Goal: Communication & Community: Answer question/provide support

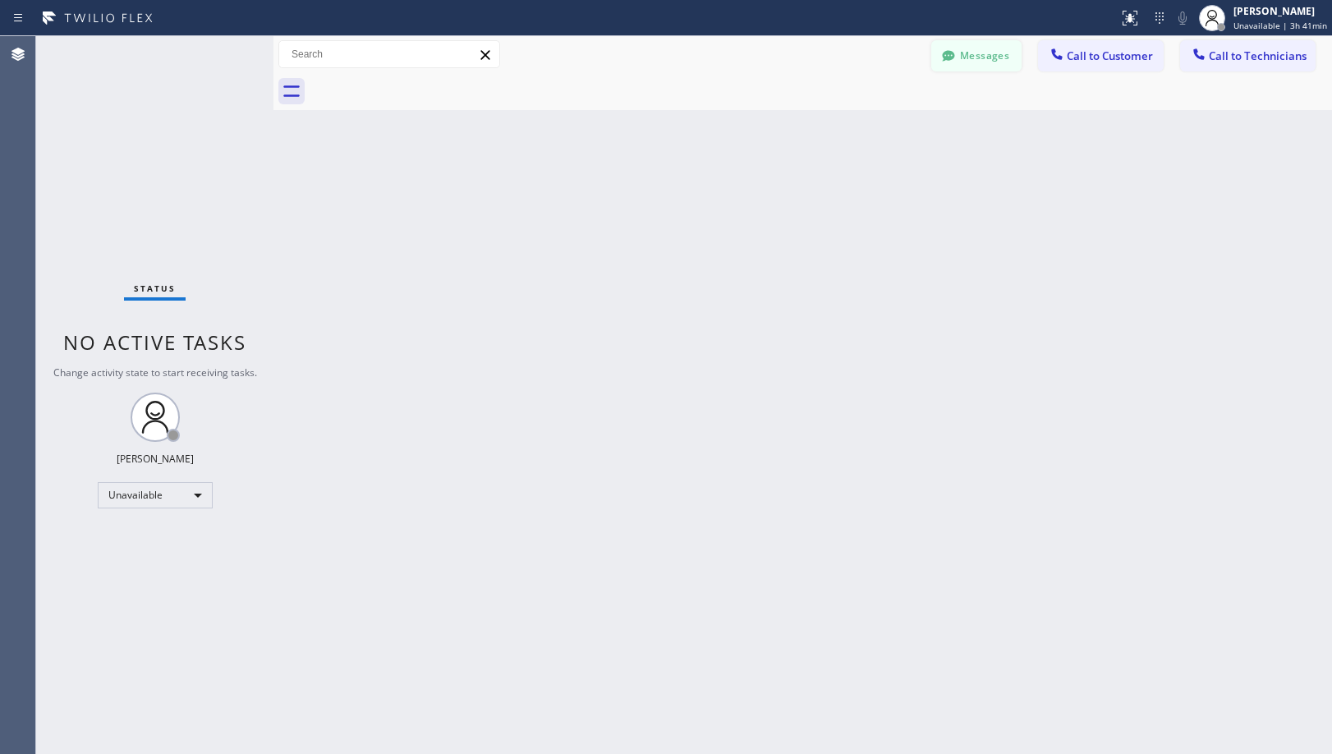
click at [952, 63] on icon at bounding box center [948, 56] width 16 height 16
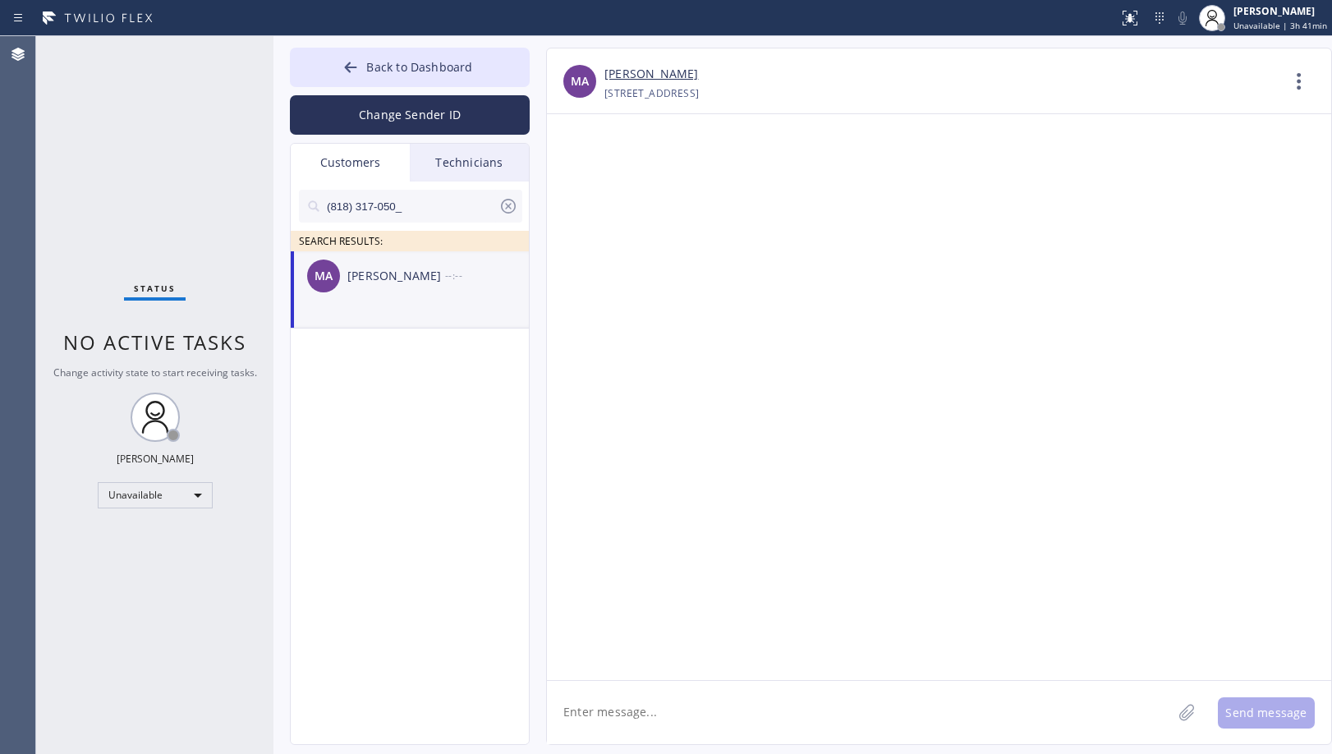
drag, startPoint x: 449, startPoint y: 206, endPoint x: 250, endPoint y: 201, distance: 199.6
click at [250, 201] on div "Status No active tasks Change activity state to start receiving tasks. [PERSON_…" at bounding box center [684, 395] width 1296 height 718
click at [422, 282] on div "[PERSON_NAME]" at bounding box center [396, 276] width 98 height 19
click at [787, 415] on div at bounding box center [939, 397] width 784 height 566
click at [942, 57] on div "LB [PERSON_NAME] [PHONE_NUMBER] Choose phone number [PHONE_NUMBER] [STREET_ADDR…" at bounding box center [939, 81] width 784 height 66
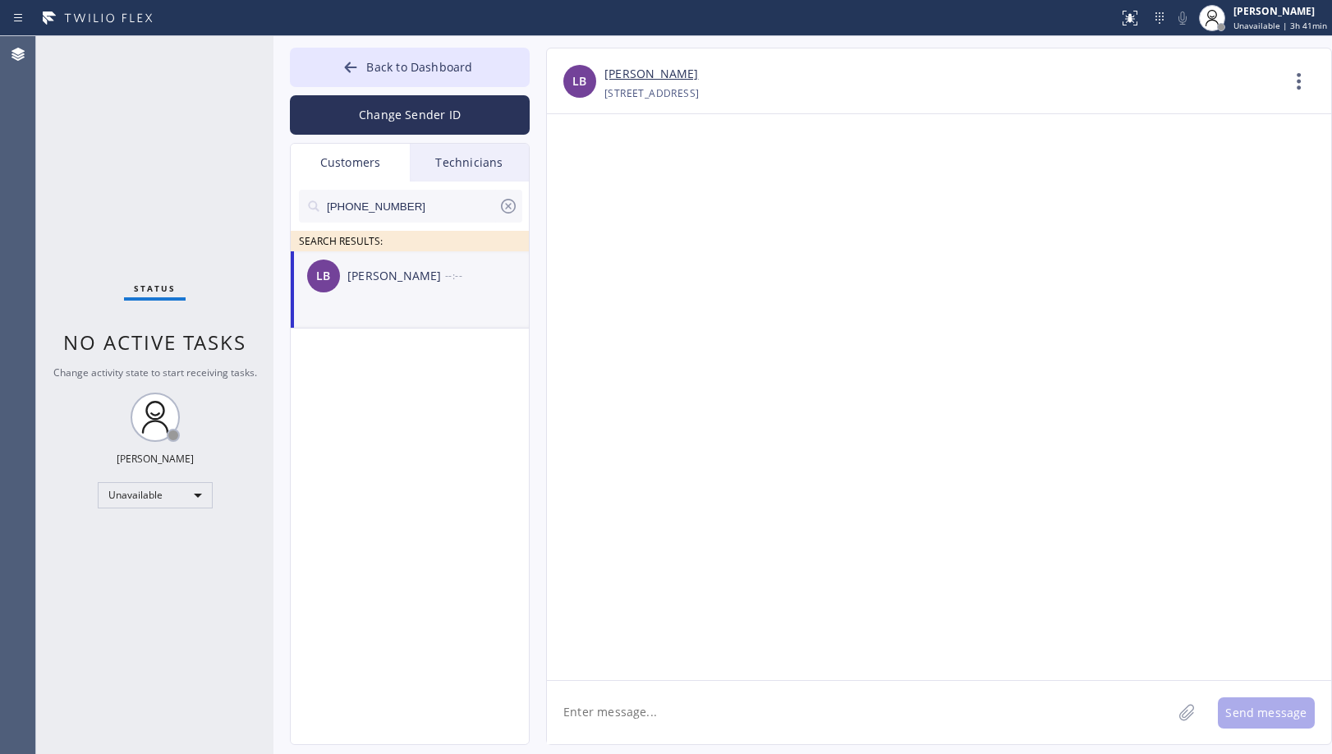
click at [758, 711] on textarea at bounding box center [859, 712] width 625 height 63
paste textarea "Good day! This is the appliance repair company you recently contacted. We’re ve…"
type textarea "Good day! This is the appliance repair company you recently contacted. We’re ve…"
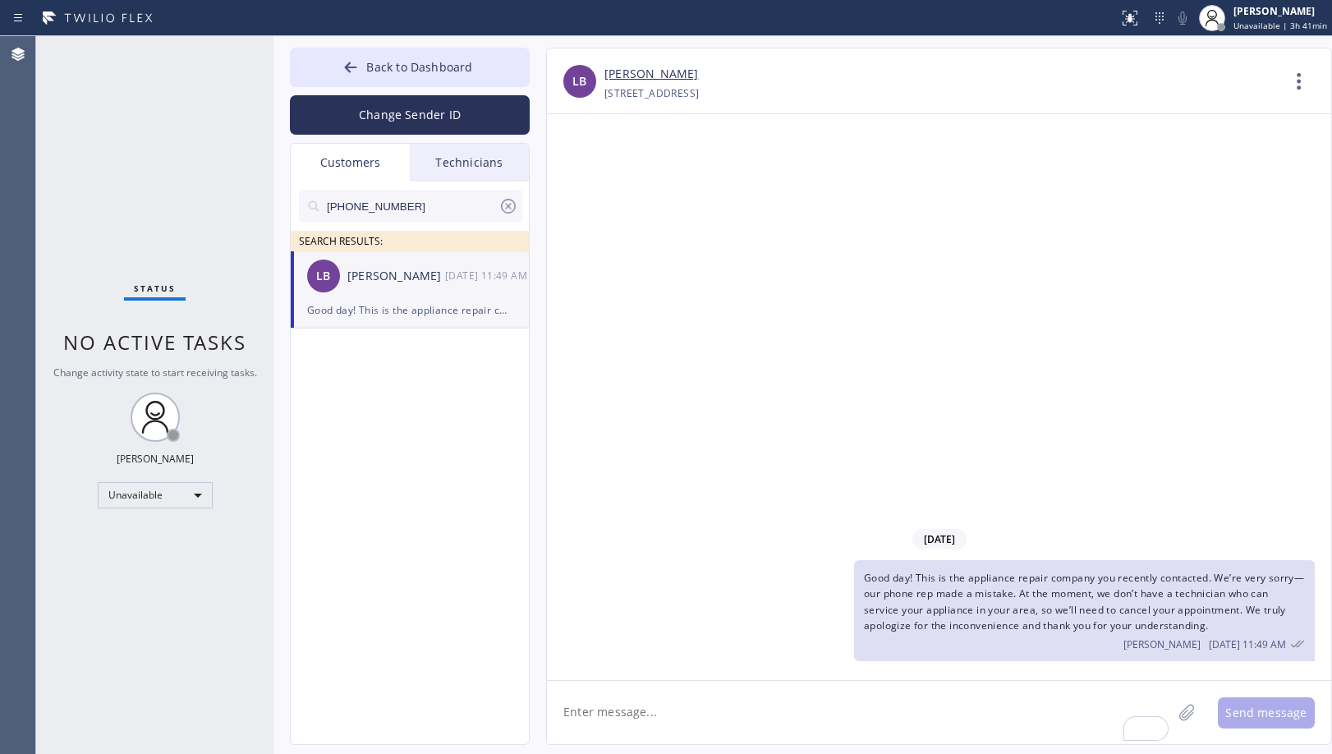
click at [744, 332] on div "[DATE] Good day! This is the appliance repair company you recently contacted. W…" at bounding box center [939, 397] width 784 height 566
click at [477, 62] on button "Back to Dashboard" at bounding box center [410, 67] width 240 height 39
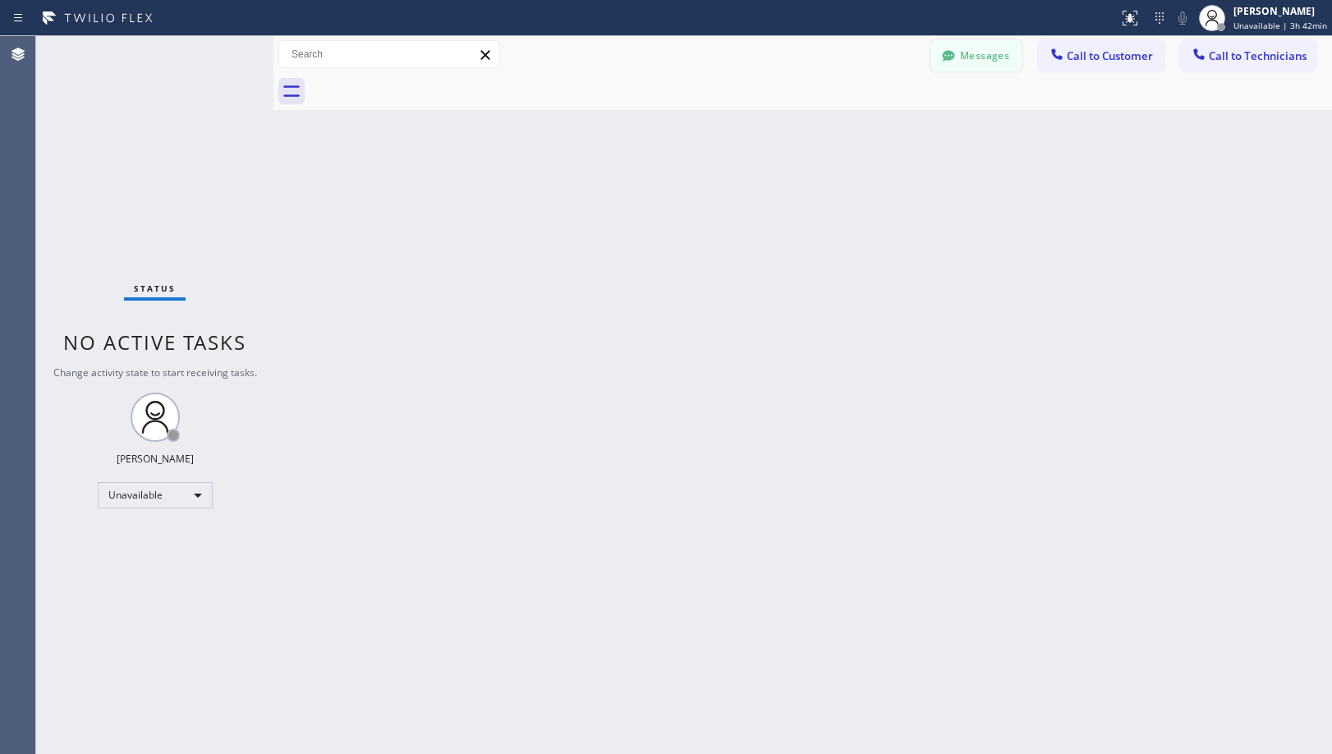
click at [962, 58] on button "Messages" at bounding box center [976, 55] width 90 height 31
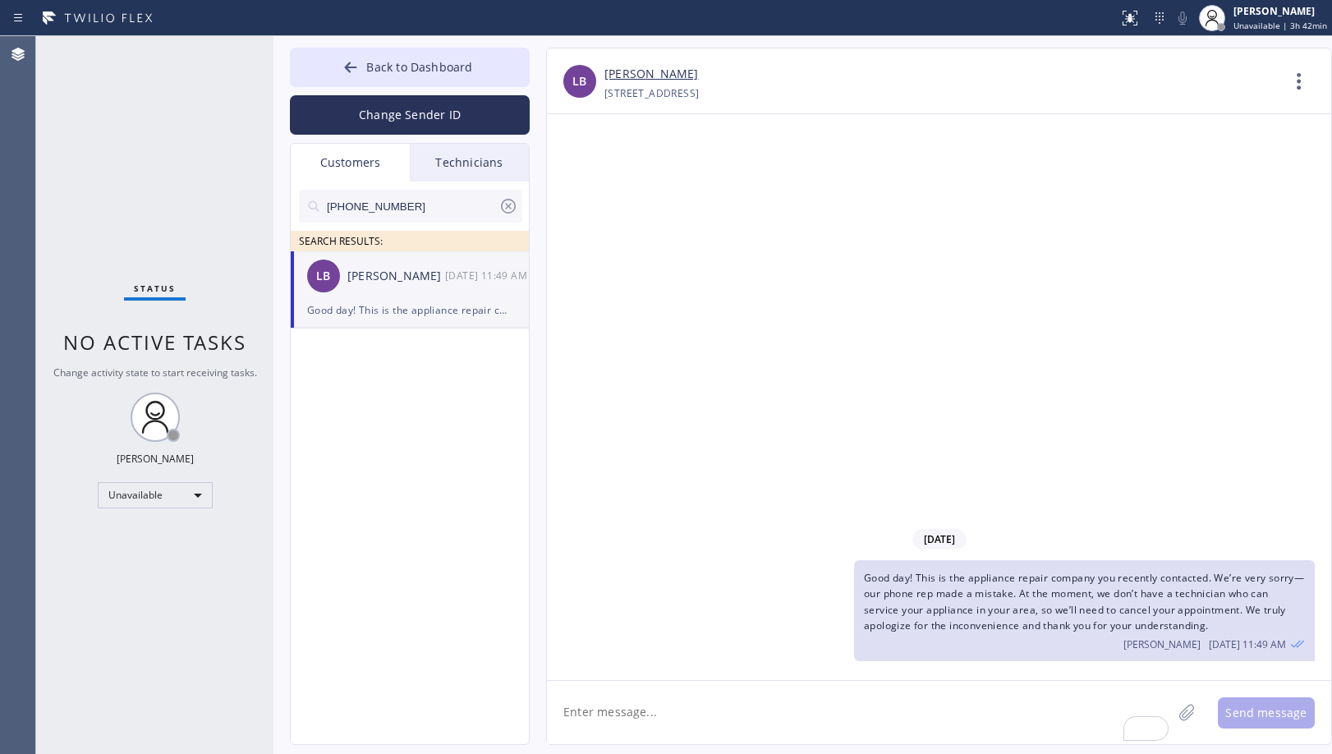
drag, startPoint x: 437, startPoint y: 203, endPoint x: 272, endPoint y: 200, distance: 165.1
click at [275, 201] on div "Back to Dashboard Change Sender ID Customers Technicians [PHONE_NUMBER] SEARCH …" at bounding box center [802, 395] width 1058 height 718
paste input "943) 260-8914"
type input "[PHONE_NUMBER]"
click at [988, 586] on span "Good day! This is the appliance repair company you recently contacted. We’re ve…" at bounding box center [1084, 602] width 440 height 62
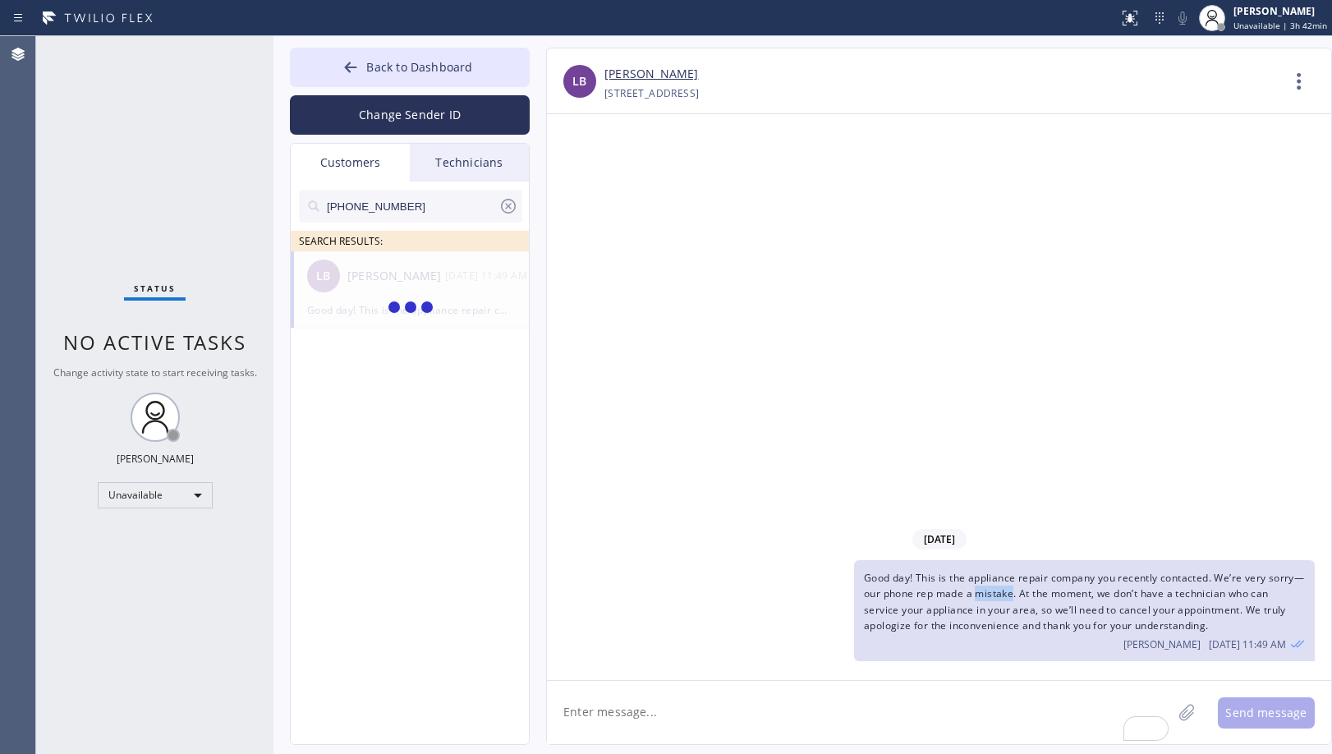
click at [988, 586] on span "Good day! This is the appliance repair company you recently contacted. We’re ve…" at bounding box center [1084, 602] width 440 height 62
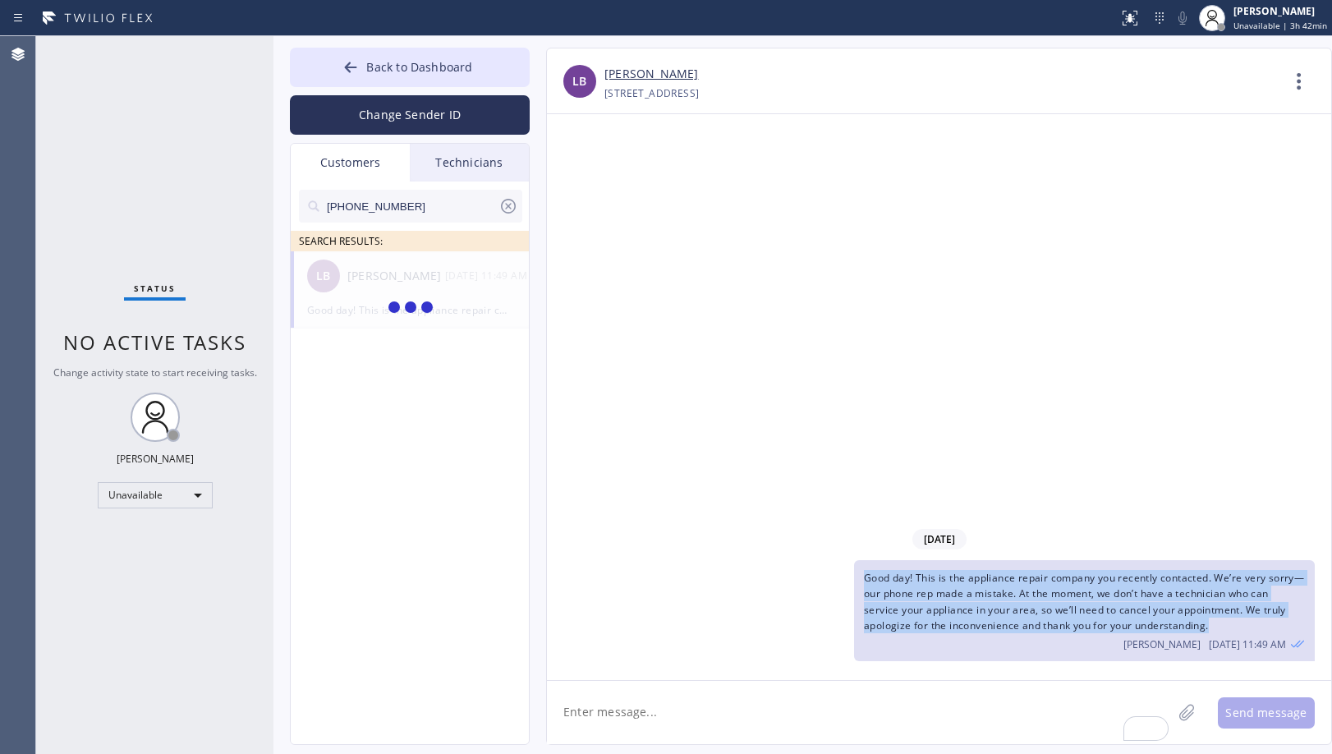
click at [988, 586] on span "Good day! This is the appliance repair company you recently contacted. We’re ve…" at bounding box center [1084, 602] width 440 height 62
copy span "Good day! This is the appliance repair company you recently contacted. We’re ve…"
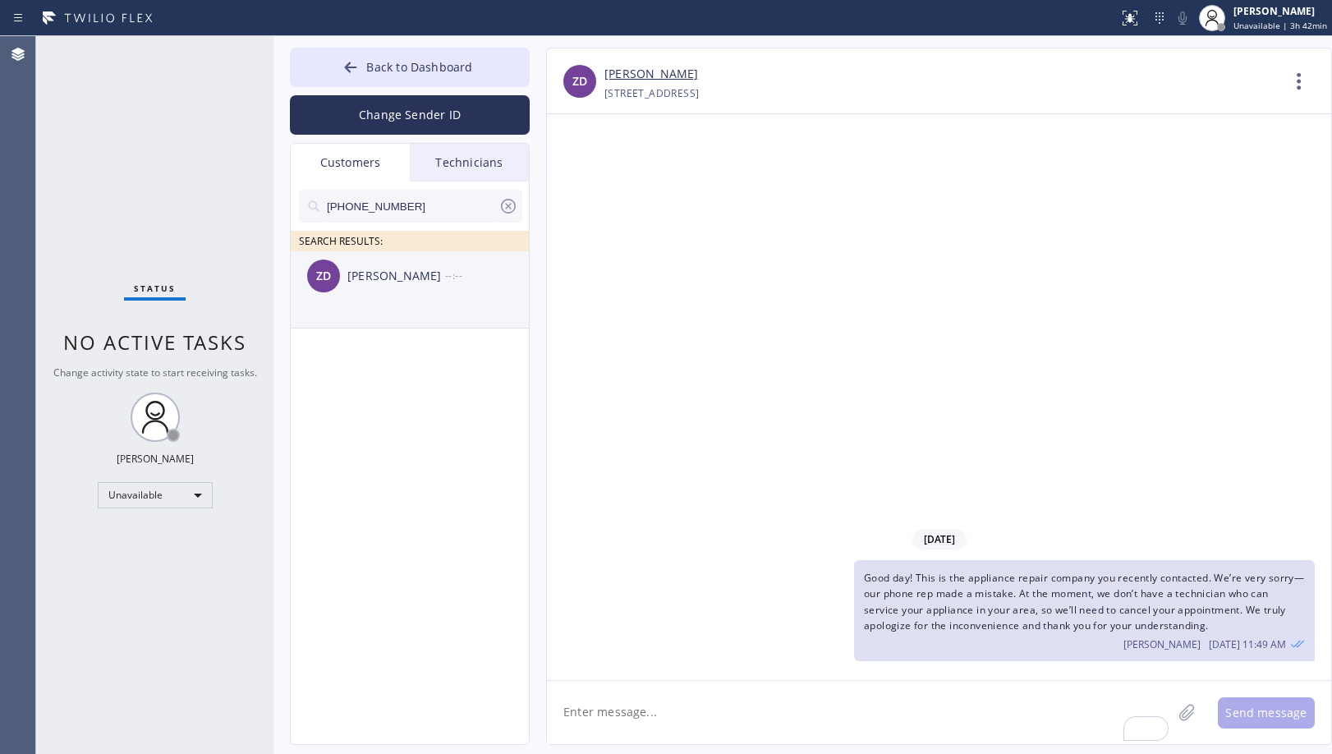
click at [468, 295] on div "[PERSON_NAME] --:--" at bounding box center [411, 275] width 240 height 49
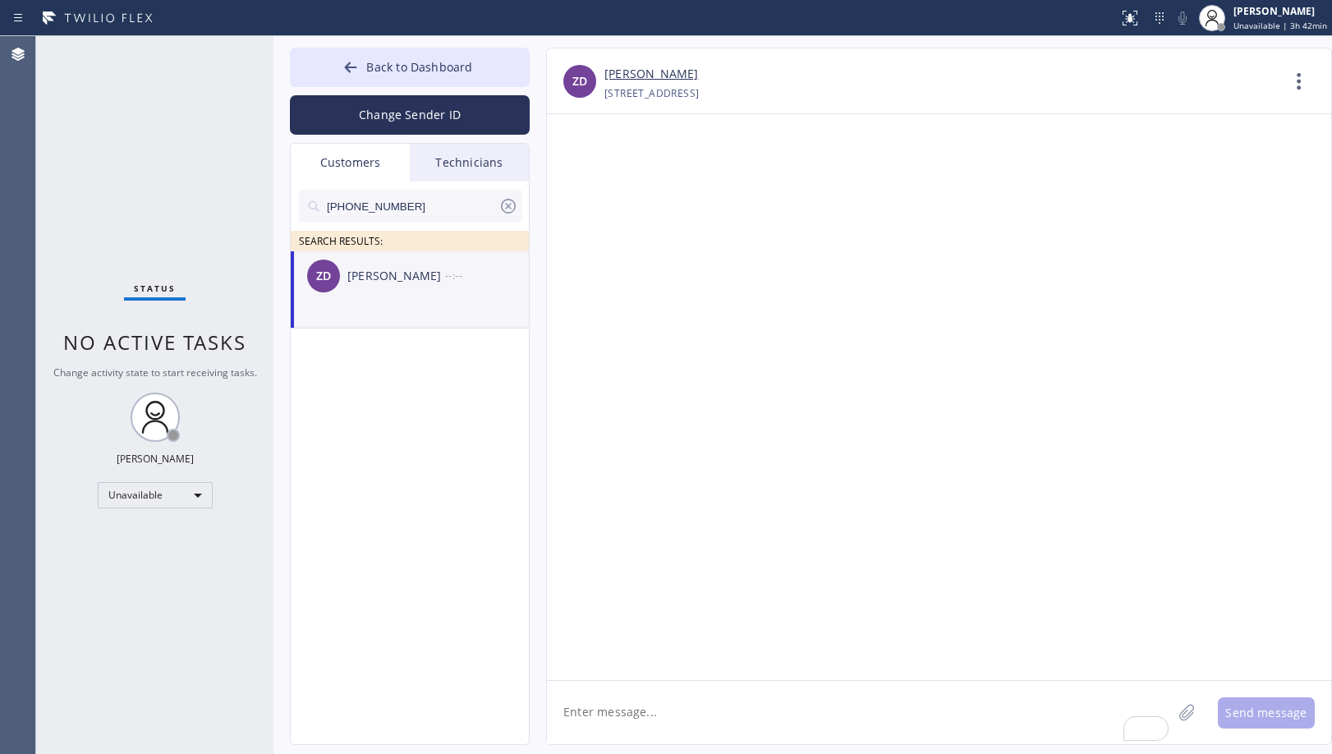
click at [818, 715] on textarea "To enrich screen reader interactions, please activate Accessibility in Grammarl…" at bounding box center [859, 712] width 625 height 63
paste textarea "Good day! This is the appliance repair company you recently contacted. We’re ve…"
type textarea "Good day! This is the appliance repair company you recently contacted. We’re ve…"
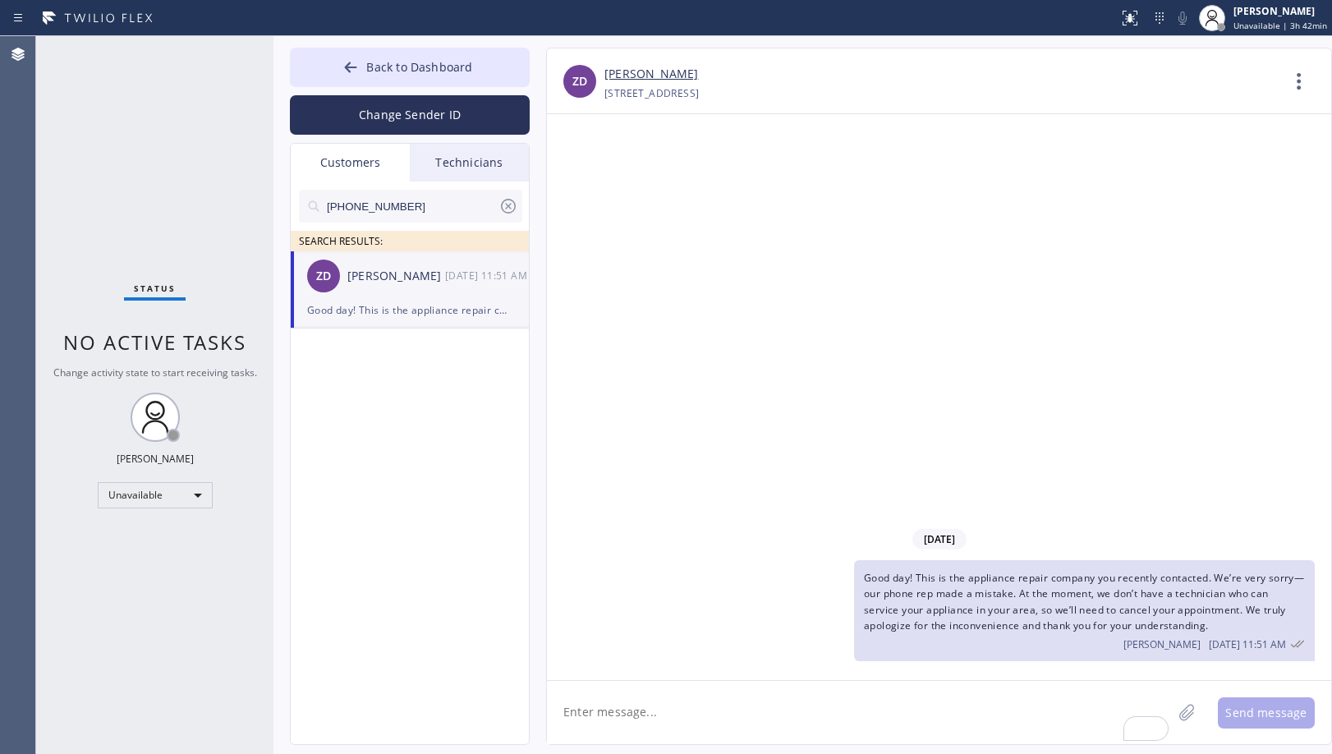
click at [741, 315] on div "[DATE] Good day! This is the appliance repair company you recently contacted. W…" at bounding box center [939, 397] width 784 height 566
click at [742, 300] on div "[DATE] Good day! This is the appliance repair company you recently contacted. W…" at bounding box center [939, 397] width 784 height 566
click at [491, 69] on button "Back to Dashboard" at bounding box center [410, 67] width 240 height 39
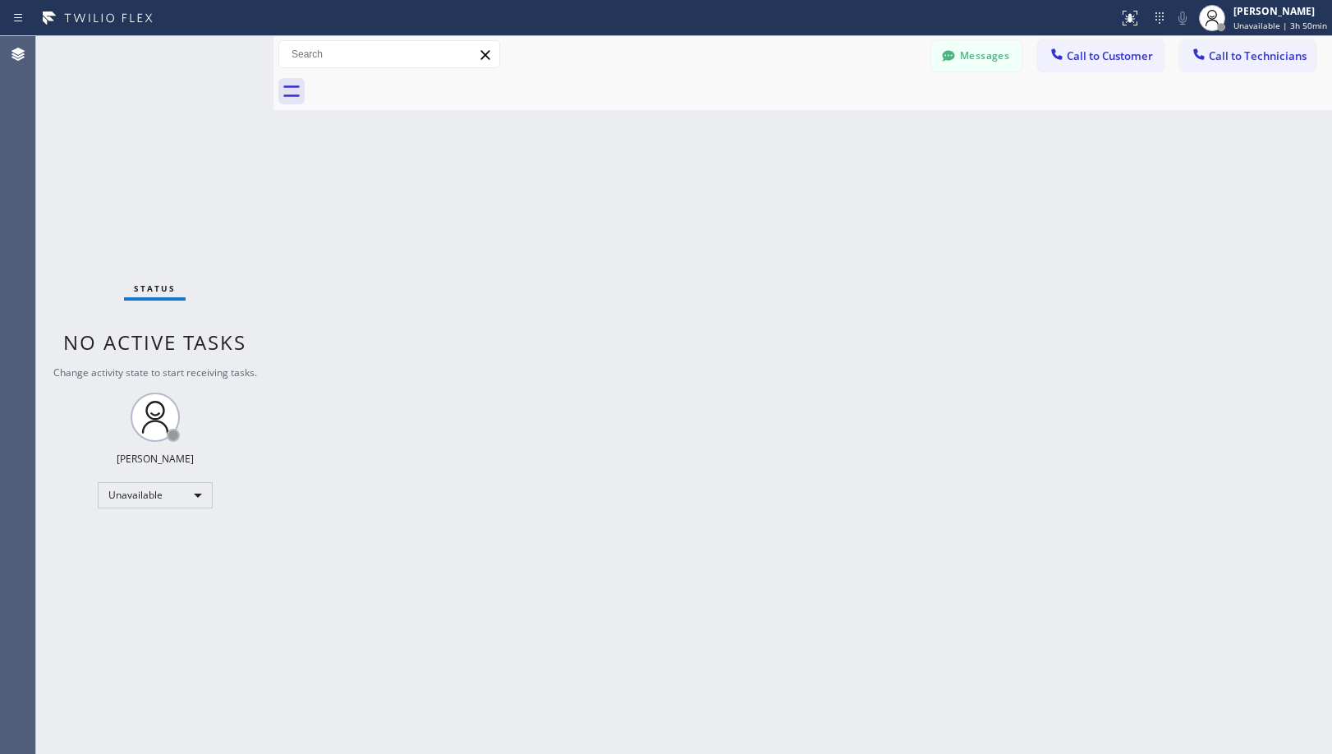
drag, startPoint x: 544, startPoint y: 368, endPoint x: 548, endPoint y: 445, distance: 77.3
click at [547, 384] on div "Back to Dashboard Change Sender ID Customers Technicians [PHONE_NUMBER] SEARCH …" at bounding box center [802, 395] width 1058 height 718
drag, startPoint x: 654, startPoint y: 351, endPoint x: 633, endPoint y: 553, distance: 202.3
click at [654, 365] on div "Back to Dashboard Change Sender ID Customers Technicians [PHONE_NUMBER] SEARCH …" at bounding box center [802, 395] width 1058 height 718
click at [634, 478] on div "Back to Dashboard Change Sender ID Customers Technicians [PHONE_NUMBER] SEARCH …" at bounding box center [802, 395] width 1058 height 718
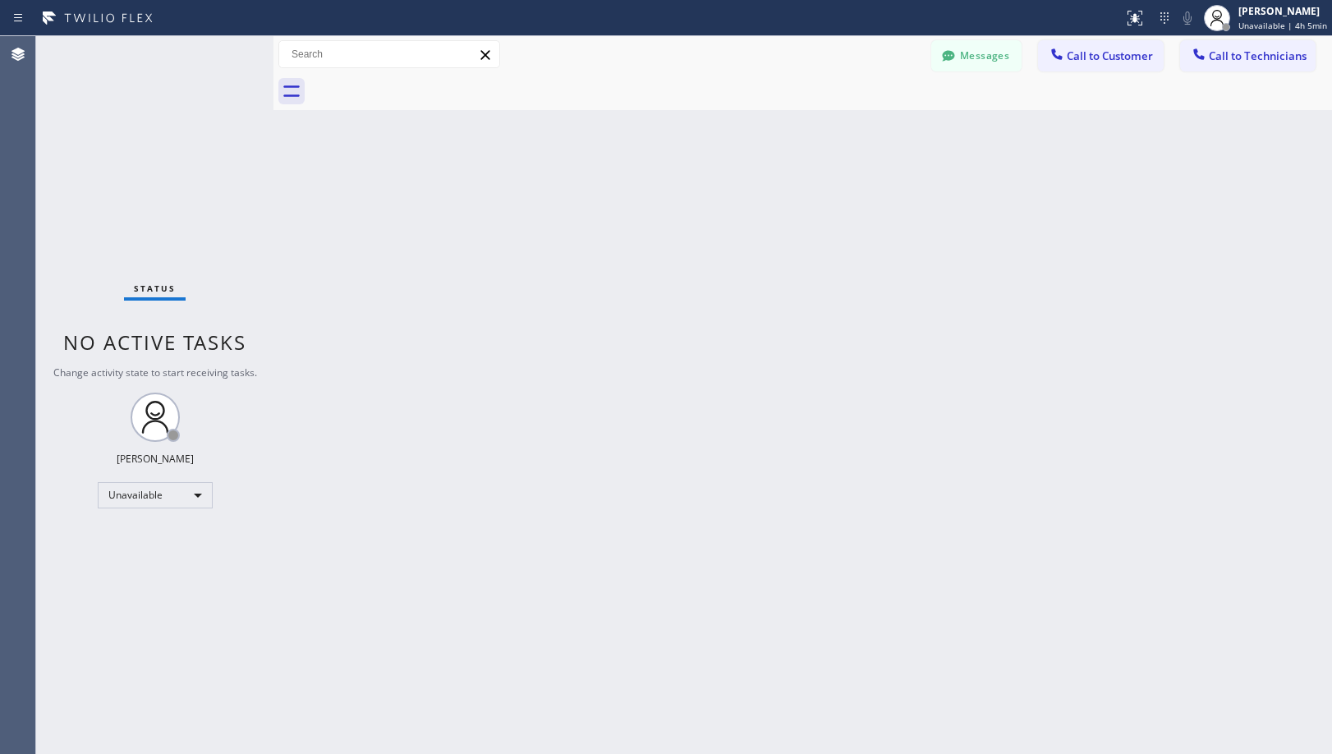
drag, startPoint x: 640, startPoint y: 539, endPoint x: 618, endPoint y: 724, distance: 186.8
click at [640, 559] on div "Back to Dashboard Change Sender ID Customers Technicians [PHONE_NUMBER] SEARCH …" at bounding box center [802, 395] width 1058 height 718
click at [560, 268] on div "Back to Dashboard Change Sender ID Customers Technicians [PHONE_NUMBER] SEARCH …" at bounding box center [802, 395] width 1058 height 718
click at [725, 360] on div "Back to Dashboard Change Sender ID Customers Technicians [PHONE_NUMBER] SEARCH …" at bounding box center [802, 395] width 1058 height 718
